Goal: Use online tool/utility: Utilize a website feature to perform a specific function

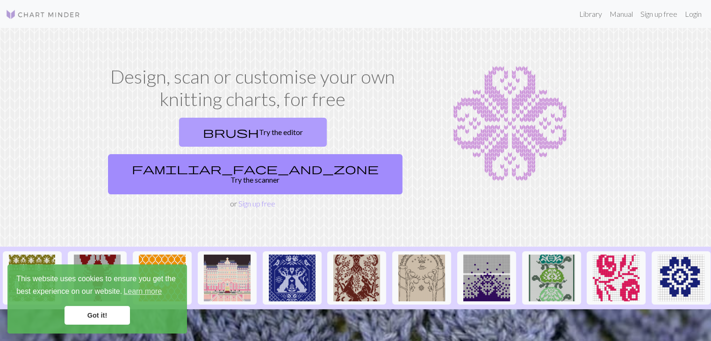
click at [185, 135] on link "brush Try the editor" at bounding box center [253, 132] width 148 height 29
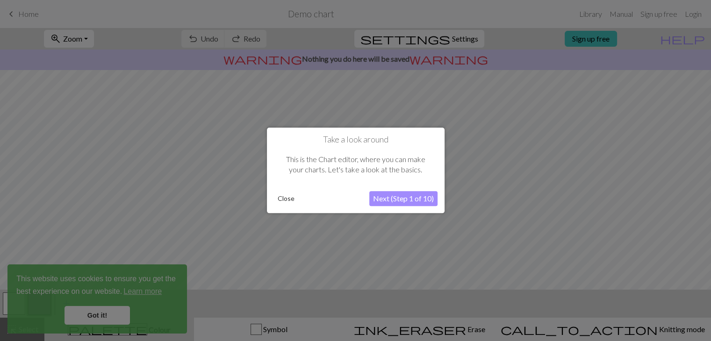
click at [282, 196] on button "Close" at bounding box center [286, 199] width 24 height 14
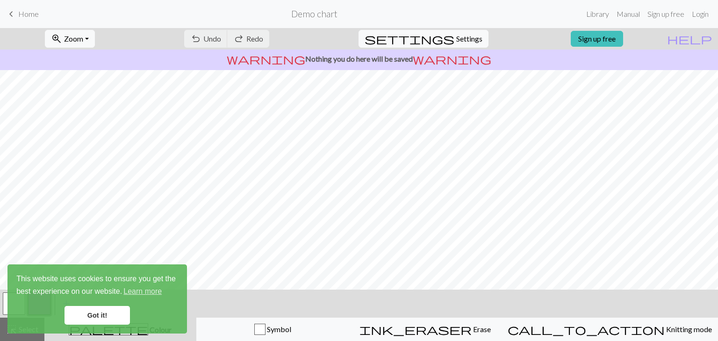
click at [94, 320] on link "Got it!" at bounding box center [97, 315] width 65 height 19
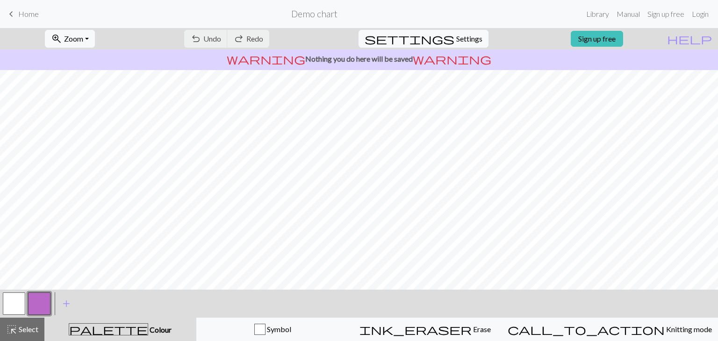
click at [12, 303] on button "button" at bounding box center [14, 304] width 22 height 22
click at [24, 333] on span "Select" at bounding box center [27, 329] width 21 height 9
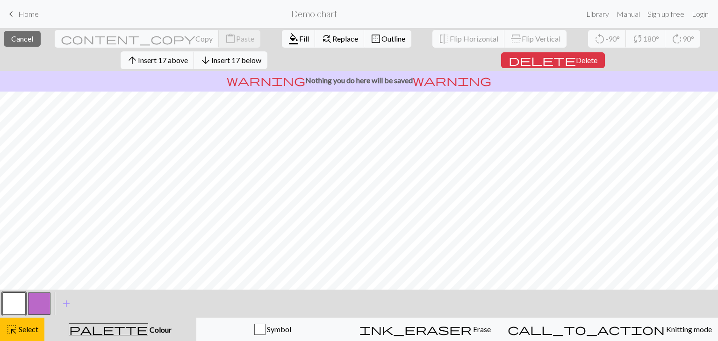
click at [24, 304] on button "button" at bounding box center [14, 304] width 22 height 22
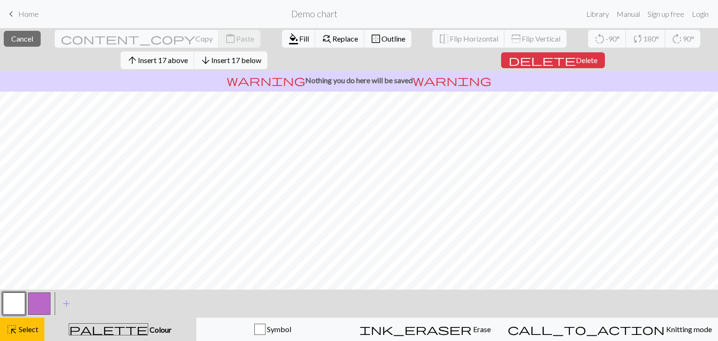
click at [39, 305] on button "button" at bounding box center [39, 304] width 22 height 22
click at [20, 303] on button "button" at bounding box center [14, 304] width 22 height 22
click at [299, 38] on span "Fill" at bounding box center [304, 38] width 10 height 9
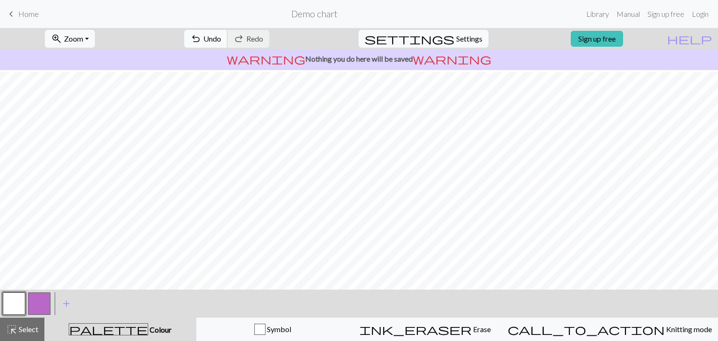
scroll to position [123, 0]
click at [28, 331] on span "Select" at bounding box center [27, 329] width 21 height 9
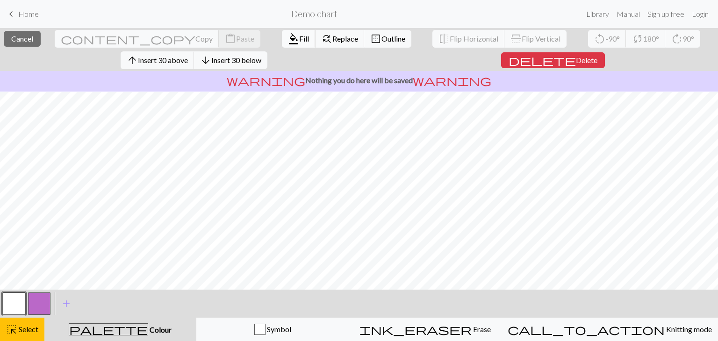
click at [288, 37] on span "format_color_fill" at bounding box center [293, 38] width 11 height 13
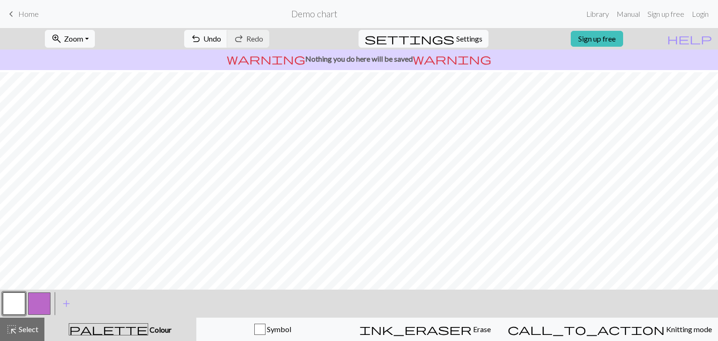
click at [45, 300] on button "button" at bounding box center [39, 304] width 22 height 22
click at [45, 304] on button "button" at bounding box center [39, 304] width 22 height 22
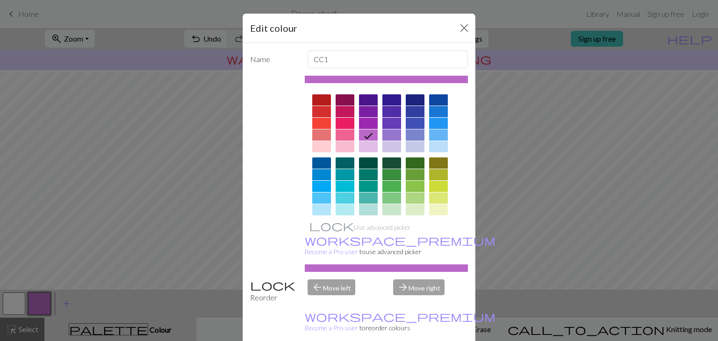
click at [322, 164] on div at bounding box center [321, 163] width 19 height 11
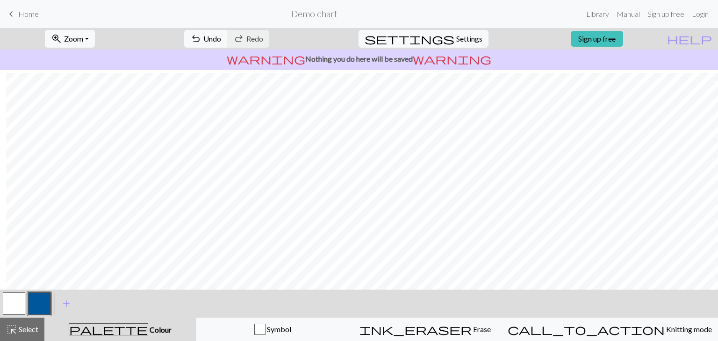
scroll to position [48, 6]
click at [221, 34] on span "Undo" at bounding box center [212, 38] width 18 height 9
click at [202, 36] on span "undo" at bounding box center [195, 38] width 11 height 13
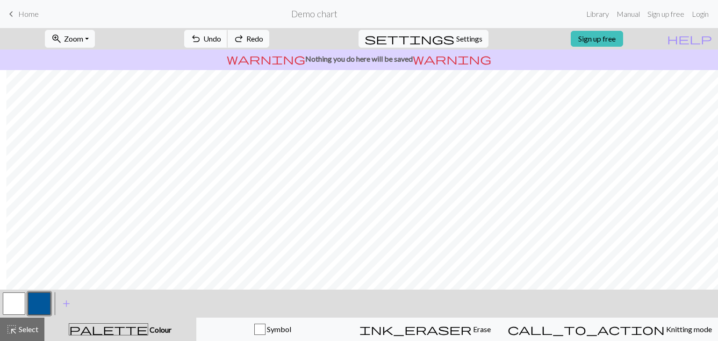
click at [202, 36] on span "undo" at bounding box center [195, 38] width 11 height 13
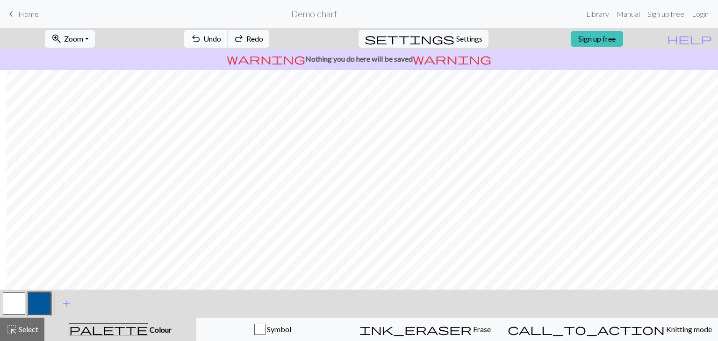
click at [202, 36] on span "undo" at bounding box center [195, 38] width 11 height 13
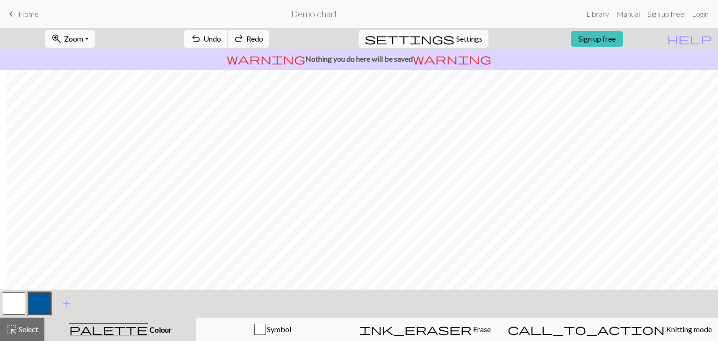
click at [202, 36] on span "undo" at bounding box center [195, 38] width 11 height 13
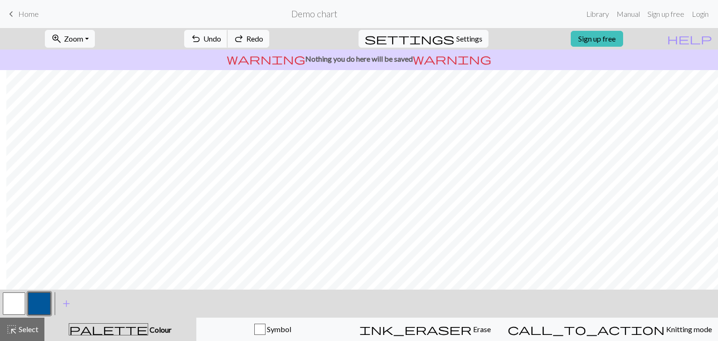
click at [202, 36] on span "undo" at bounding box center [195, 38] width 11 height 13
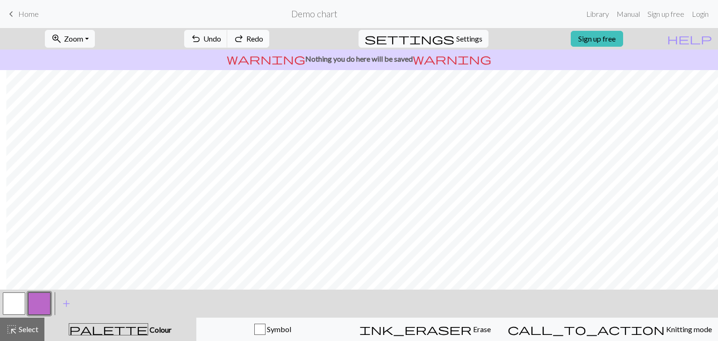
click at [263, 38] on span "Redo" at bounding box center [254, 38] width 17 height 9
click at [221, 37] on span "Undo" at bounding box center [212, 38] width 18 height 9
click at [13, 300] on button "button" at bounding box center [14, 304] width 22 height 22
click at [42, 304] on button "button" at bounding box center [39, 304] width 22 height 22
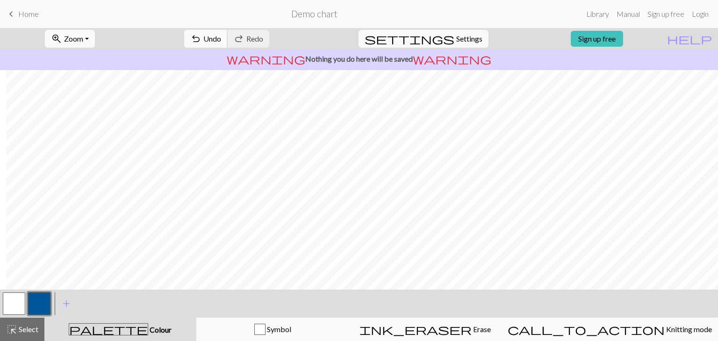
click at [221, 36] on span "Undo" at bounding box center [212, 38] width 18 height 9
click at [228, 41] on button "undo Undo Undo" at bounding box center [205, 39] width 43 height 18
click at [221, 38] on span "Undo" at bounding box center [212, 38] width 18 height 9
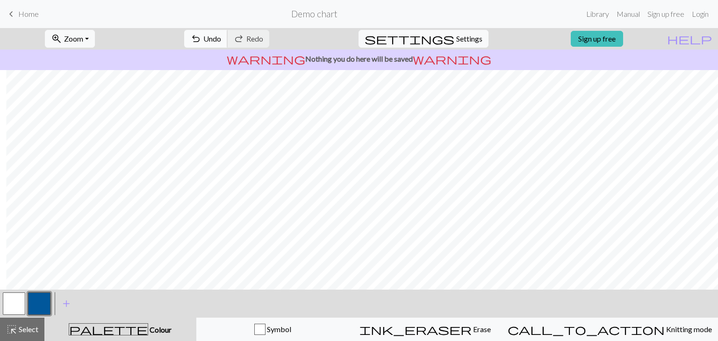
click at [221, 37] on span "Undo" at bounding box center [212, 38] width 18 height 9
click at [8, 301] on button "button" at bounding box center [14, 304] width 22 height 22
click at [44, 304] on button "button" at bounding box center [39, 304] width 22 height 22
click at [221, 39] on span "Undo" at bounding box center [212, 38] width 18 height 9
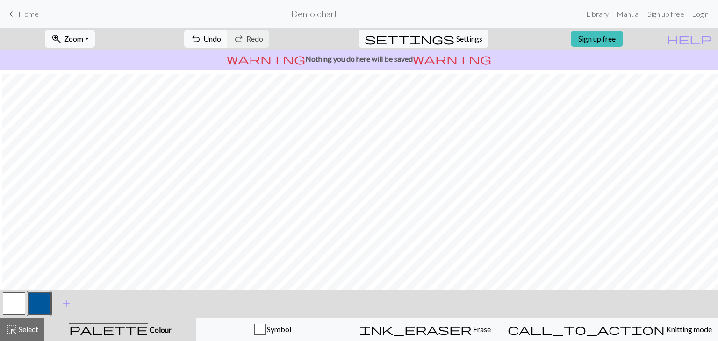
scroll to position [32, 2]
click at [221, 35] on span "Undo" at bounding box center [212, 38] width 18 height 9
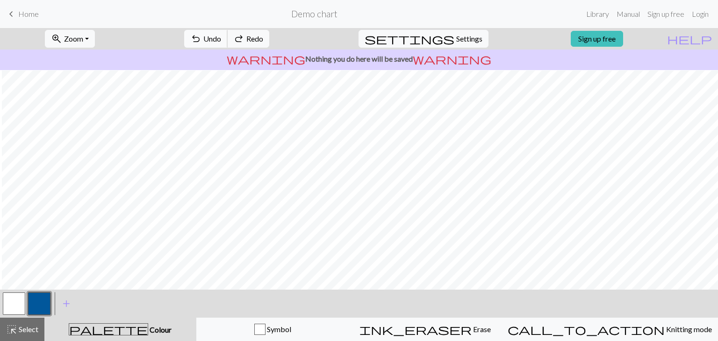
click at [221, 35] on span "Undo" at bounding box center [212, 38] width 18 height 9
click at [221, 39] on span "Undo" at bounding box center [212, 38] width 18 height 9
click at [221, 36] on span "Undo" at bounding box center [212, 38] width 18 height 9
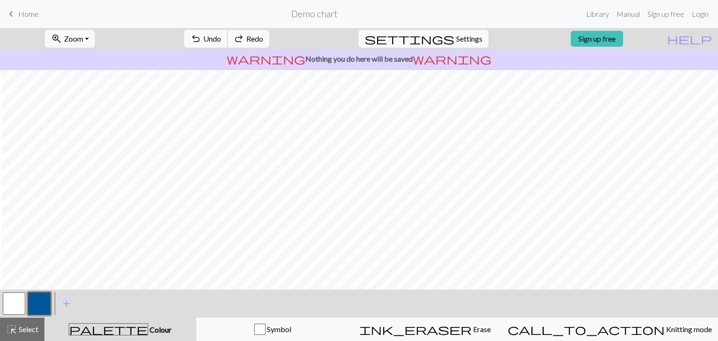
click at [221, 36] on span "Undo" at bounding box center [212, 38] width 18 height 9
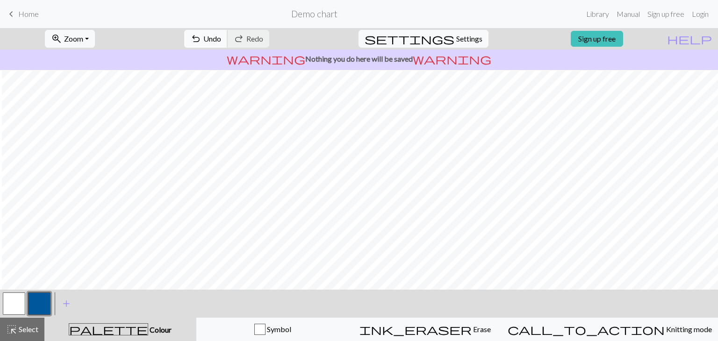
click at [221, 42] on span "Undo" at bounding box center [212, 38] width 18 height 9
click at [221, 36] on span "Undo" at bounding box center [212, 38] width 18 height 9
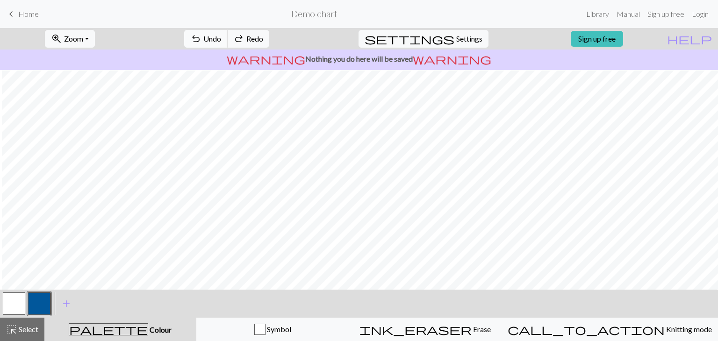
click at [221, 36] on span "Undo" at bounding box center [212, 38] width 18 height 9
click at [221, 41] on span "Undo" at bounding box center [212, 38] width 18 height 9
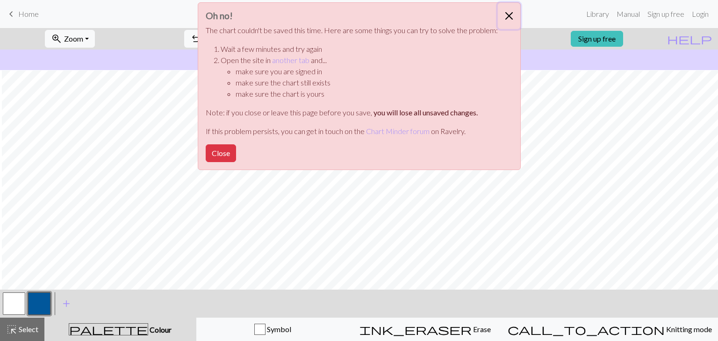
click at [508, 15] on button "Close" at bounding box center [509, 16] width 22 height 26
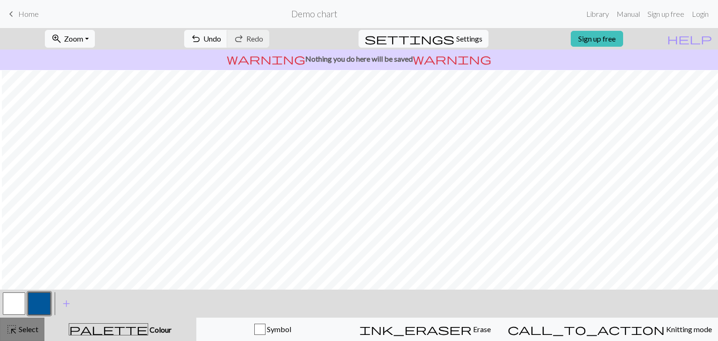
drag, startPoint x: 16, startPoint y: 327, endPoint x: 22, endPoint y: 322, distance: 7.0
click at [16, 327] on span "highlight_alt" at bounding box center [11, 329] width 11 height 13
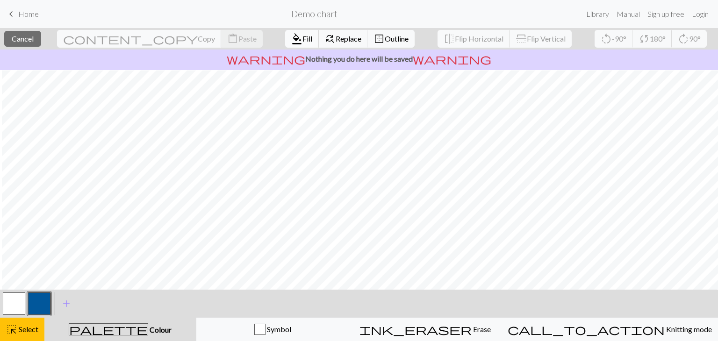
click at [291, 33] on span "format_color_fill" at bounding box center [296, 38] width 11 height 13
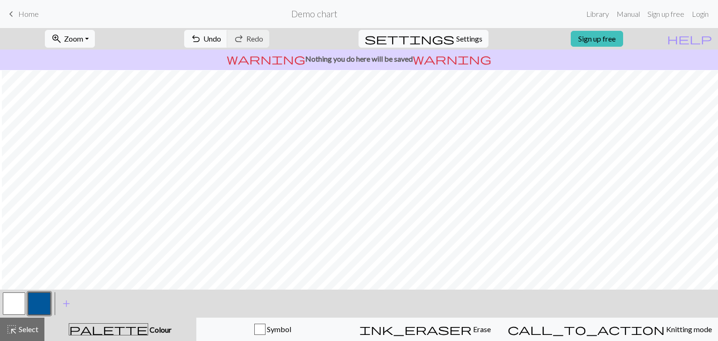
click at [8, 305] on button "button" at bounding box center [14, 304] width 22 height 22
click at [221, 40] on span "Undo" at bounding box center [212, 38] width 18 height 9
click at [221, 36] on span "Undo" at bounding box center [212, 38] width 18 height 9
click at [12, 327] on span "highlight_alt" at bounding box center [11, 329] width 11 height 13
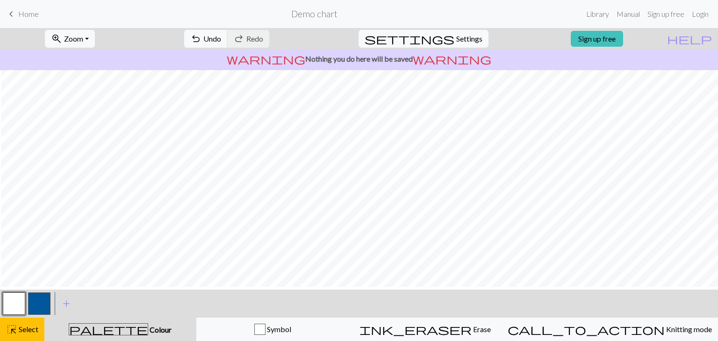
scroll to position [43, 1]
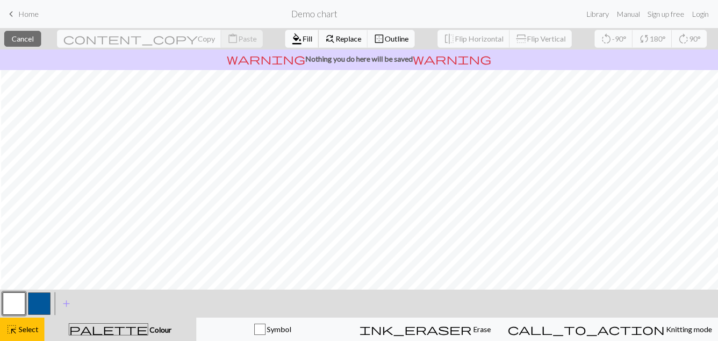
click at [291, 36] on span "format_color_fill" at bounding box center [296, 38] width 11 height 13
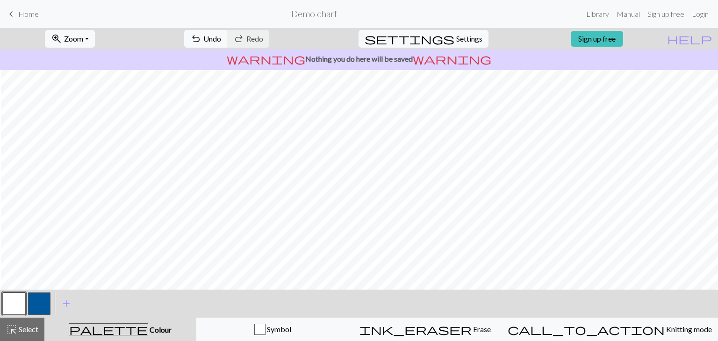
click at [36, 298] on button "button" at bounding box center [39, 304] width 22 height 22
click at [221, 38] on span "Undo" at bounding box center [212, 38] width 18 height 9
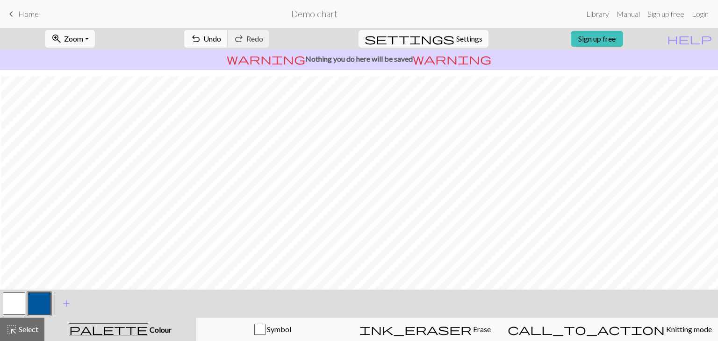
click at [221, 40] on span "Undo" at bounding box center [212, 38] width 18 height 9
click at [7, 296] on button "button" at bounding box center [14, 304] width 22 height 22
click at [36, 306] on button "button" at bounding box center [39, 304] width 22 height 22
click at [228, 38] on button "undo Undo Undo" at bounding box center [205, 39] width 43 height 18
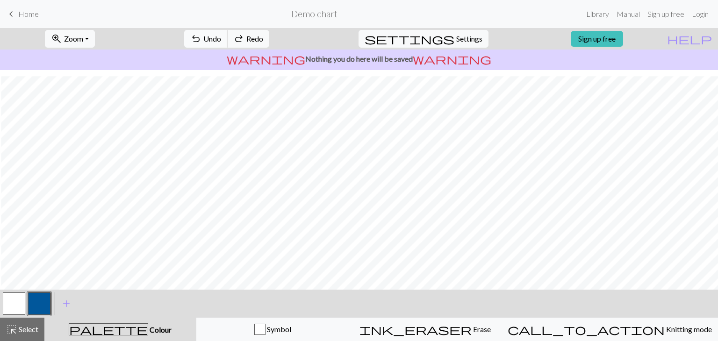
click at [228, 38] on button "undo Undo Undo" at bounding box center [205, 39] width 43 height 18
click at [202, 39] on span "undo" at bounding box center [195, 38] width 11 height 13
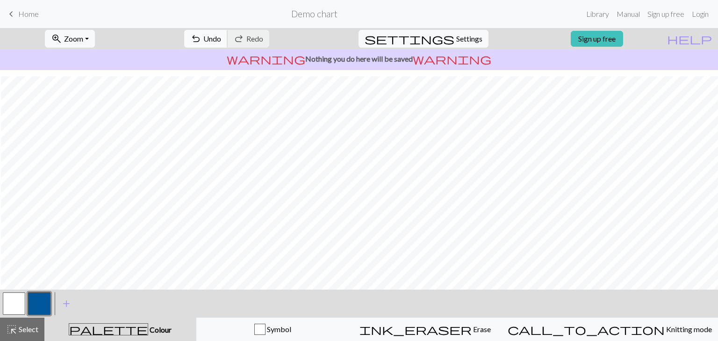
click at [228, 32] on button "undo Undo Undo" at bounding box center [205, 39] width 43 height 18
click at [221, 38] on span "Undo" at bounding box center [212, 38] width 18 height 9
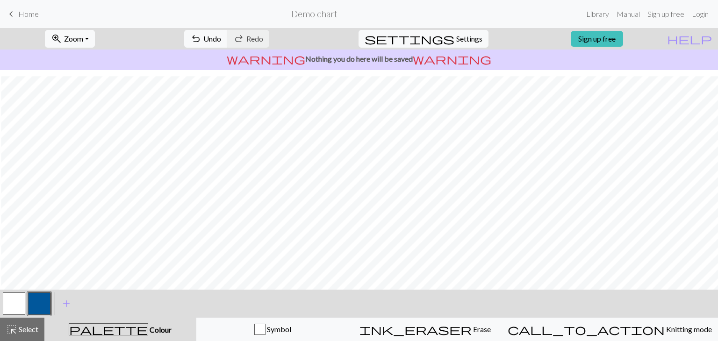
click at [8, 306] on button "button" at bounding box center [14, 304] width 22 height 22
click at [37, 309] on button "button" at bounding box center [39, 304] width 22 height 22
click at [221, 36] on span "Undo" at bounding box center [212, 38] width 18 height 9
click at [12, 308] on button "button" at bounding box center [14, 304] width 22 height 22
click at [202, 35] on span "undo" at bounding box center [195, 38] width 11 height 13
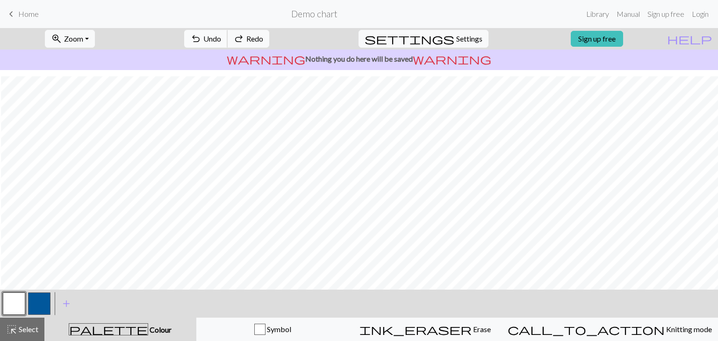
click at [202, 35] on span "undo" at bounding box center [195, 38] width 11 height 13
click at [228, 30] on button "undo Undo Undo" at bounding box center [205, 39] width 43 height 18
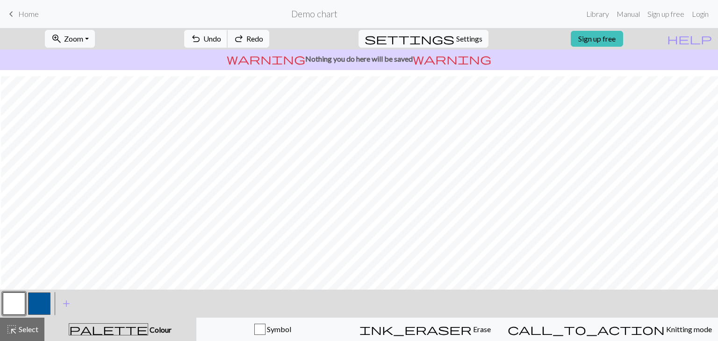
click at [228, 30] on button "undo Undo Undo" at bounding box center [205, 39] width 43 height 18
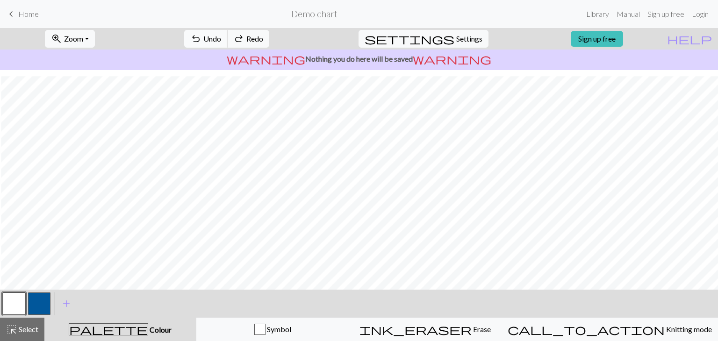
click at [228, 30] on button "undo Undo Undo" at bounding box center [205, 39] width 43 height 18
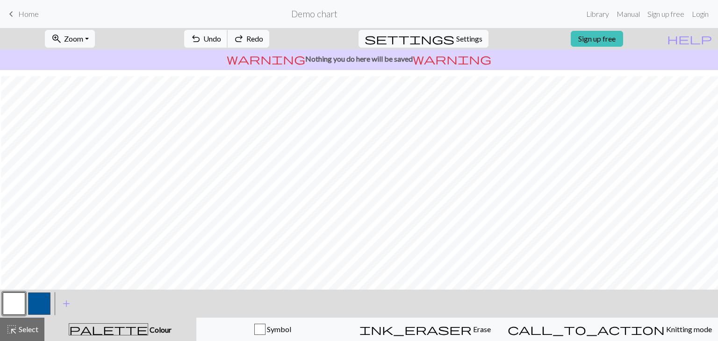
click at [228, 30] on button "undo Undo Undo" at bounding box center [205, 39] width 43 height 18
click at [41, 296] on button "button" at bounding box center [39, 304] width 22 height 22
click at [228, 39] on button "undo Undo Undo" at bounding box center [205, 39] width 43 height 18
click at [221, 38] on span "Undo" at bounding box center [212, 38] width 18 height 9
click at [17, 334] on div "highlight_alt Select Select" at bounding box center [22, 329] width 32 height 11
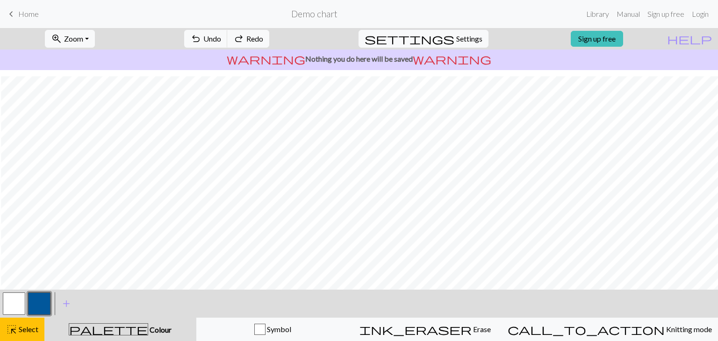
click at [15, 306] on button "button" at bounding box center [14, 304] width 22 height 22
click at [21, 330] on span "Select" at bounding box center [27, 329] width 21 height 9
click at [26, 331] on span "Select" at bounding box center [27, 329] width 21 height 9
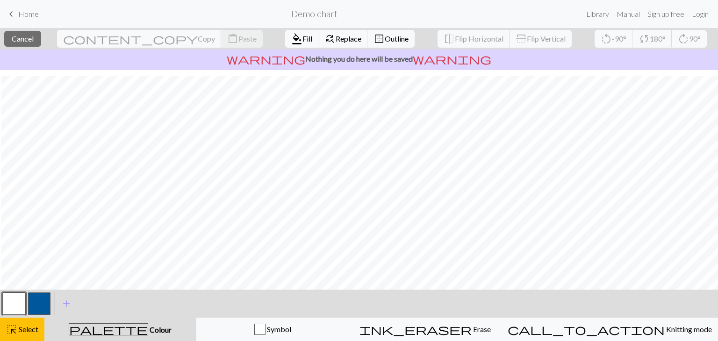
click at [278, 29] on div "format_color_fill Fill find_replace Replace border_outer Outline" at bounding box center [350, 39] width 144 height 22
click at [291, 36] on span "format_color_fill" at bounding box center [296, 38] width 11 height 13
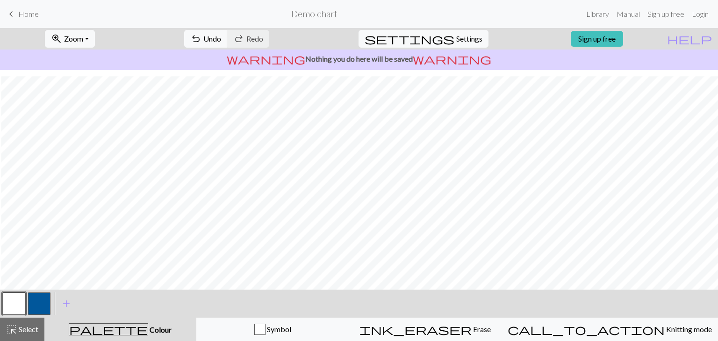
click at [36, 304] on button "button" at bounding box center [39, 304] width 22 height 22
click at [30, 330] on span "Select" at bounding box center [27, 329] width 21 height 9
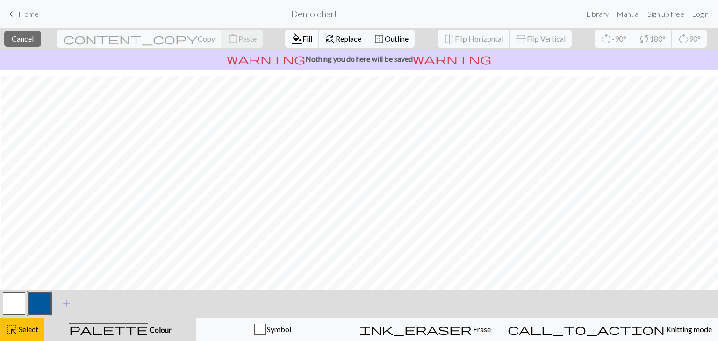
click at [303, 40] on span "Fill" at bounding box center [308, 38] width 10 height 9
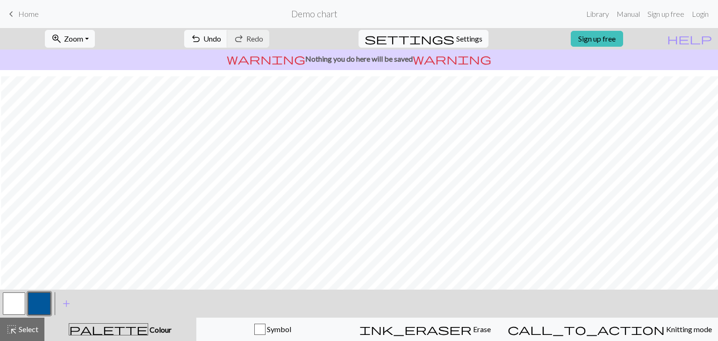
click at [10, 304] on button "button" at bounding box center [14, 304] width 22 height 22
click at [36, 297] on button "button" at bounding box center [39, 304] width 22 height 22
click at [19, 304] on button "button" at bounding box center [14, 304] width 22 height 22
click at [221, 36] on span "Undo" at bounding box center [212, 38] width 18 height 9
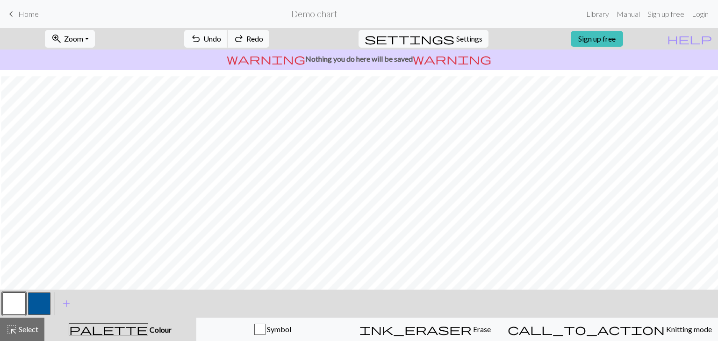
click at [221, 39] on span "Undo" at bounding box center [212, 38] width 18 height 9
click at [39, 300] on button "button" at bounding box center [39, 304] width 22 height 22
click at [13, 304] on button "button" at bounding box center [14, 304] width 22 height 22
click at [36, 306] on button "button" at bounding box center [39, 304] width 22 height 22
click at [17, 301] on button "button" at bounding box center [14, 304] width 22 height 22
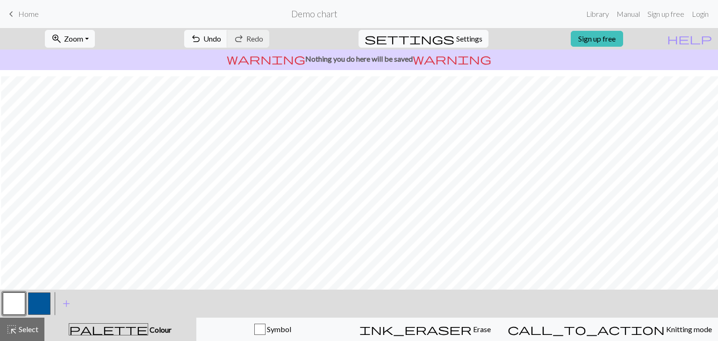
click at [38, 304] on button "button" at bounding box center [39, 304] width 22 height 22
click at [13, 304] on button "button" at bounding box center [14, 304] width 22 height 22
click at [202, 34] on span "undo" at bounding box center [195, 38] width 11 height 13
click at [34, 298] on button "button" at bounding box center [39, 304] width 22 height 22
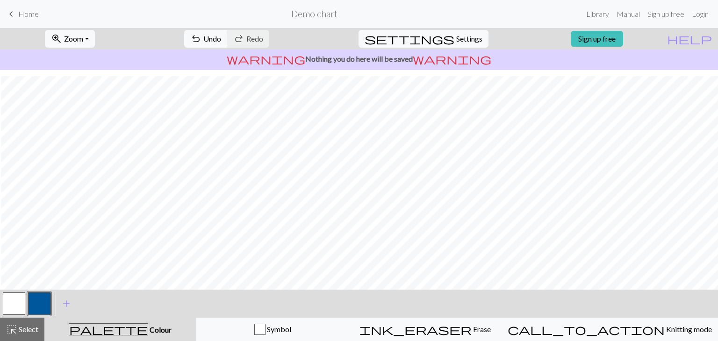
click at [12, 307] on button "button" at bounding box center [14, 304] width 22 height 22
click at [45, 303] on button "button" at bounding box center [39, 304] width 22 height 22
click at [13, 301] on button "button" at bounding box center [14, 304] width 22 height 22
click at [202, 38] on span "undo" at bounding box center [195, 38] width 11 height 13
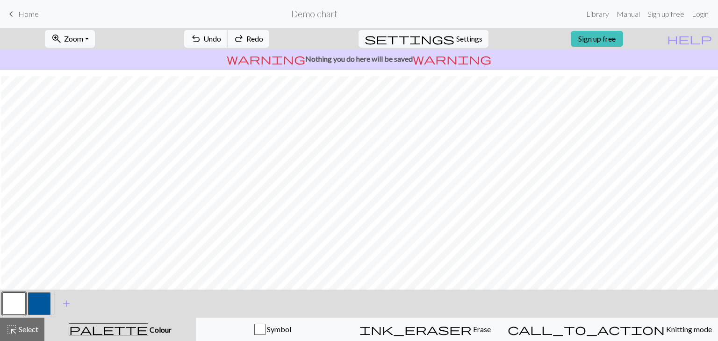
click at [202, 38] on span "undo" at bounding box center [195, 38] width 11 height 13
click at [263, 40] on span "Redo" at bounding box center [254, 38] width 17 height 9
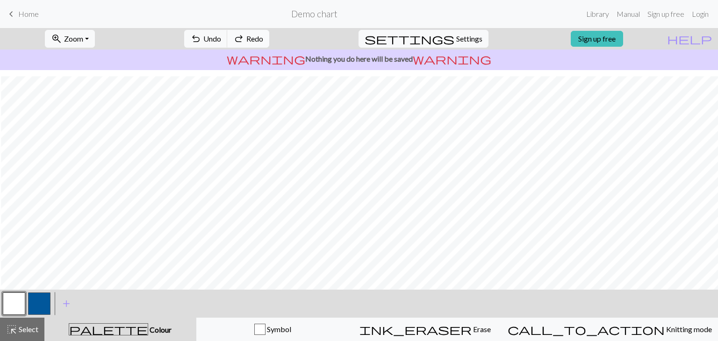
click at [263, 40] on span "Redo" at bounding box center [254, 38] width 17 height 9
click at [42, 309] on button "button" at bounding box center [39, 304] width 22 height 22
click at [221, 35] on span "Undo" at bounding box center [212, 38] width 18 height 9
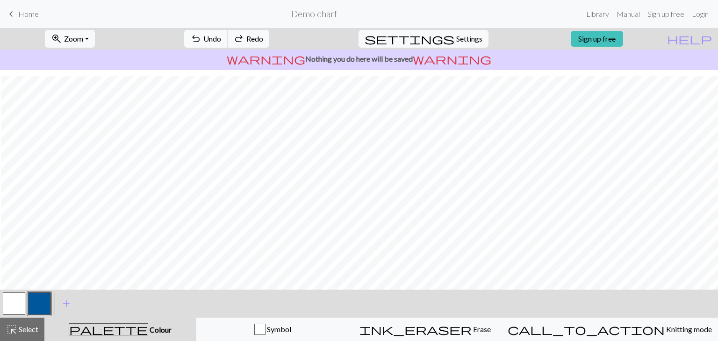
click at [221, 35] on span "Undo" at bounding box center [212, 38] width 18 height 9
click at [14, 311] on button "button" at bounding box center [14, 304] width 22 height 22
click at [38, 302] on button "button" at bounding box center [39, 304] width 22 height 22
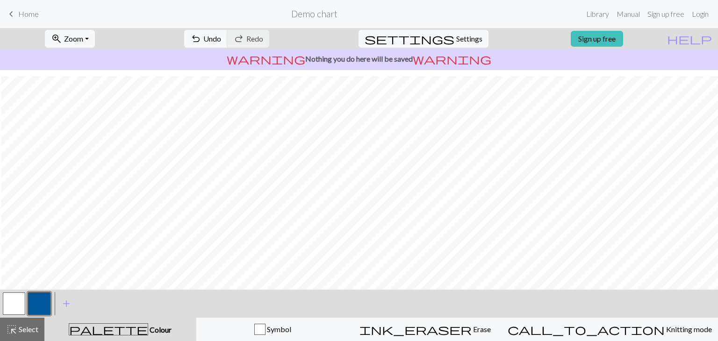
click at [6, 307] on button "button" at bounding box center [14, 304] width 22 height 22
click at [33, 307] on button "button" at bounding box center [39, 304] width 22 height 22
click at [36, 303] on button "button" at bounding box center [39, 304] width 22 height 22
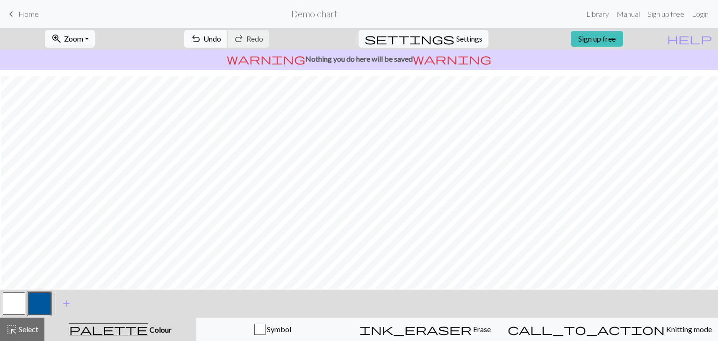
click at [221, 36] on span "Undo" at bounding box center [212, 38] width 18 height 9
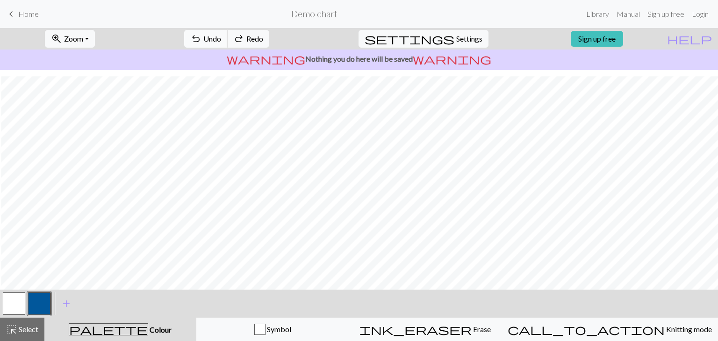
click at [221, 36] on span "Undo" at bounding box center [212, 38] width 18 height 9
click at [221, 34] on span "Undo" at bounding box center [212, 38] width 18 height 9
click at [269, 36] on button "redo Redo Redo" at bounding box center [248, 39] width 42 height 18
click at [221, 41] on span "Undo" at bounding box center [212, 38] width 18 height 9
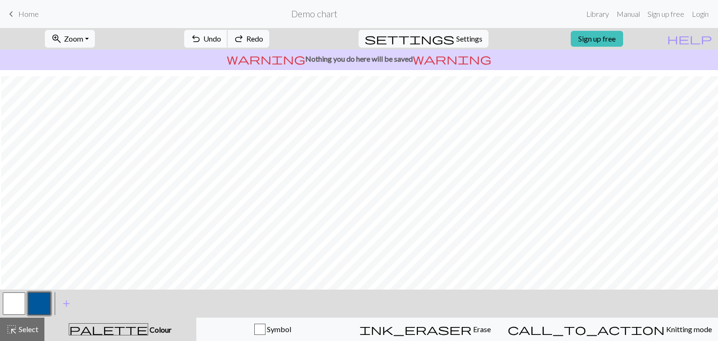
click at [221, 41] on span "Undo" at bounding box center [212, 38] width 18 height 9
click at [276, 36] on div "undo Undo Undo redo Redo Redo" at bounding box center [226, 39] width 99 height 22
click at [202, 42] on span "undo" at bounding box center [195, 38] width 11 height 13
click at [14, 304] on button "button" at bounding box center [14, 304] width 22 height 22
click at [32, 298] on button "button" at bounding box center [39, 304] width 22 height 22
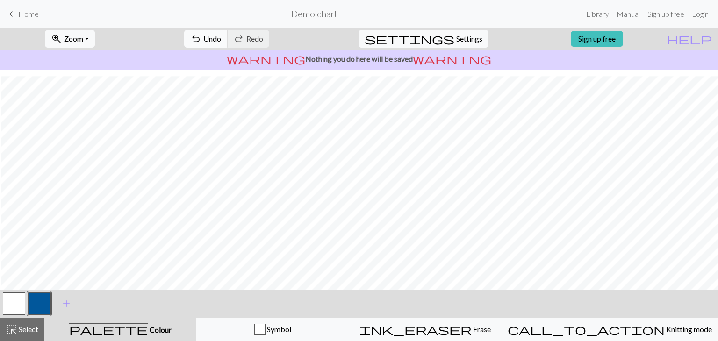
click at [221, 34] on span "Undo" at bounding box center [212, 38] width 18 height 9
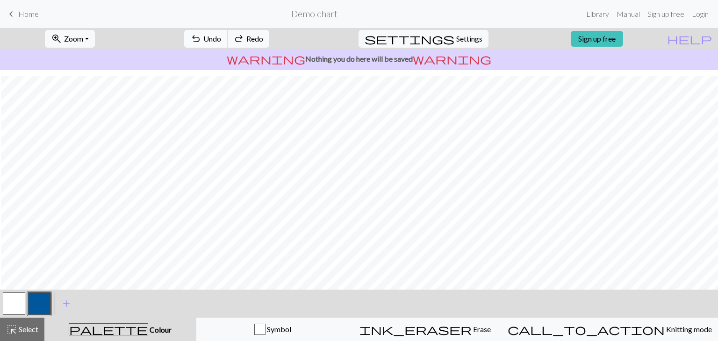
click at [221, 34] on span "Undo" at bounding box center [212, 38] width 18 height 9
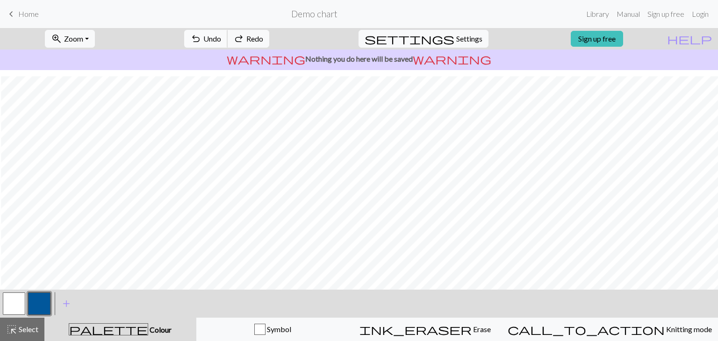
click at [221, 34] on span "Undo" at bounding box center [212, 38] width 18 height 9
click at [263, 38] on span "Redo" at bounding box center [254, 38] width 17 height 9
click at [17, 304] on button "button" at bounding box center [14, 304] width 22 height 22
click at [221, 36] on span "Undo" at bounding box center [212, 38] width 18 height 9
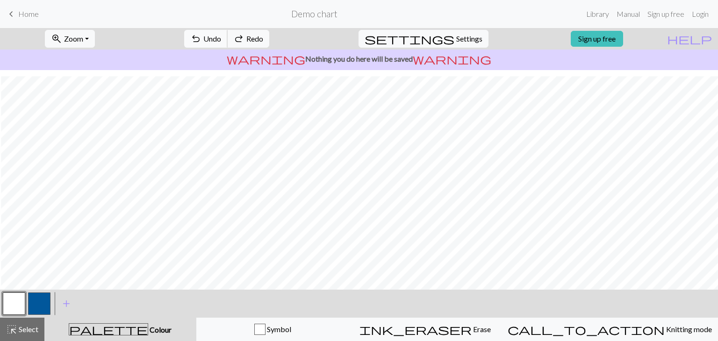
click at [221, 36] on span "Undo" at bounding box center [212, 38] width 18 height 9
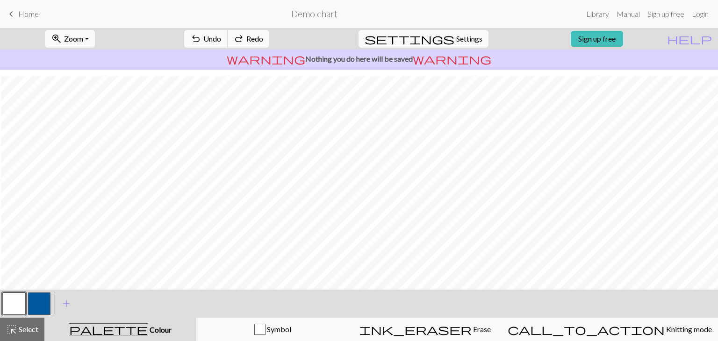
click at [221, 36] on span "Undo" at bounding box center [212, 38] width 18 height 9
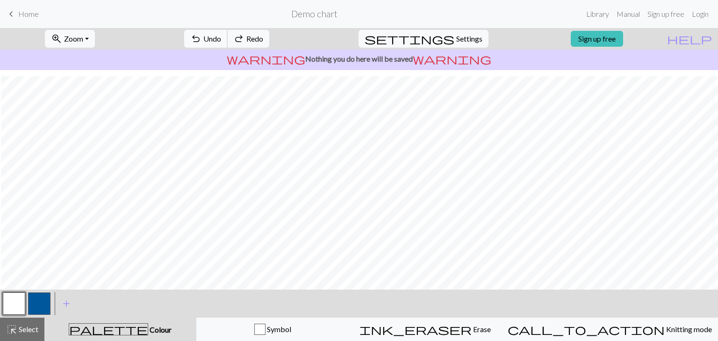
click at [221, 36] on span "Undo" at bounding box center [212, 38] width 18 height 9
click at [276, 29] on div "undo Undo Undo redo Redo Redo" at bounding box center [226, 39] width 99 height 22
click at [269, 47] on button "redo Redo Redo" at bounding box center [248, 39] width 42 height 18
click at [221, 38] on span "Undo" at bounding box center [212, 38] width 18 height 9
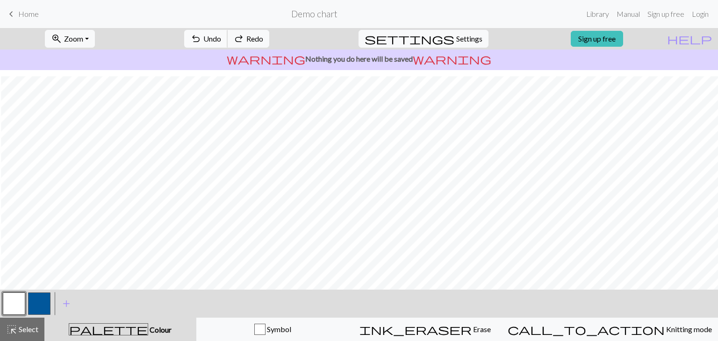
click at [221, 38] on span "Undo" at bounding box center [212, 38] width 18 height 9
